Goal: Navigation & Orientation: Find specific page/section

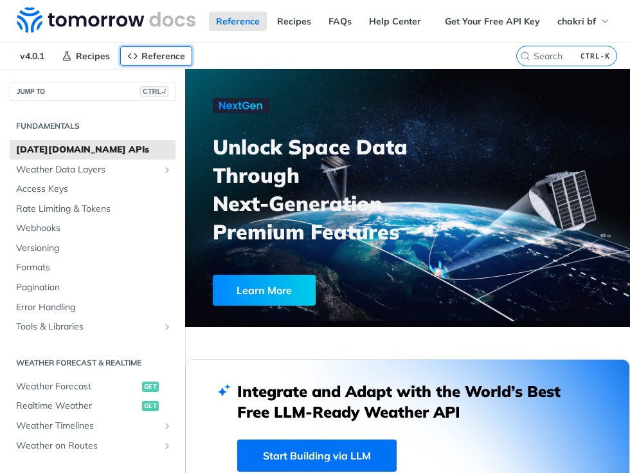
click at [153, 57] on span "Reference" at bounding box center [163, 56] width 44 height 12
